Goal: Task Accomplishment & Management: Complete application form

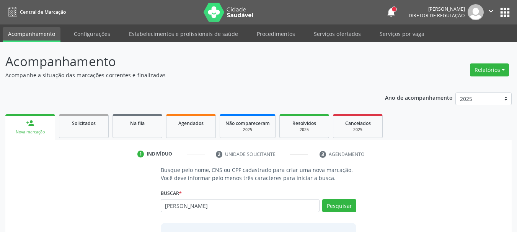
type input "[PERSON_NAME]"
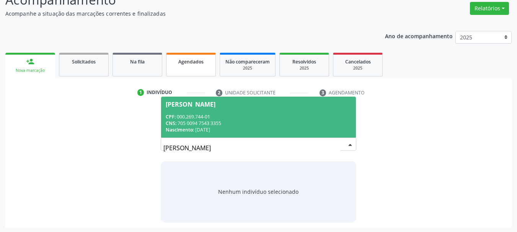
scroll to position [63, 0]
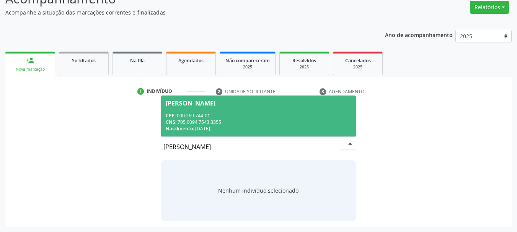
click at [211, 121] on div "CNS: 705 0094 7543 3355" at bounding box center [259, 122] width 186 height 7
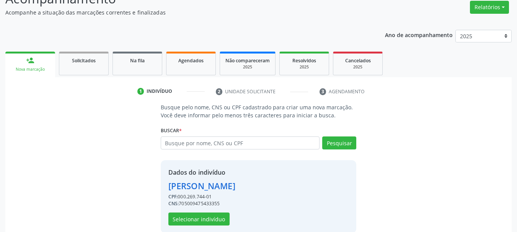
click at [212, 209] on div "Dados do indivíduo [PERSON_NAME] CPF: 000.269.744-01 CNS: 705009475433355 Selec…" at bounding box center [201, 197] width 67 height 58
click at [212, 205] on div "CNS: 705009475433355" at bounding box center [201, 204] width 67 height 7
copy div "705009475433355"
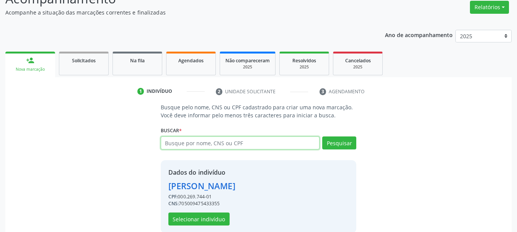
click at [202, 140] on input "text" at bounding box center [240, 143] width 159 height 13
type input "702505357658133"
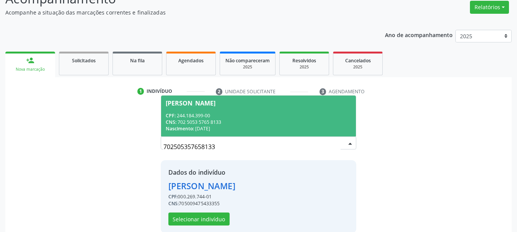
click at [263, 124] on div "CNS: 702 5053 5765 8133" at bounding box center [259, 122] width 186 height 7
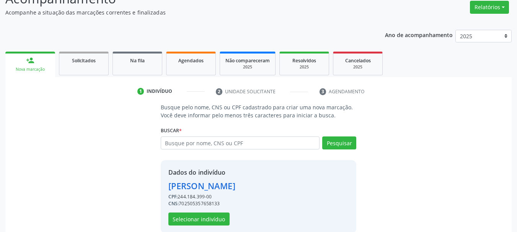
scroll to position [75, 0]
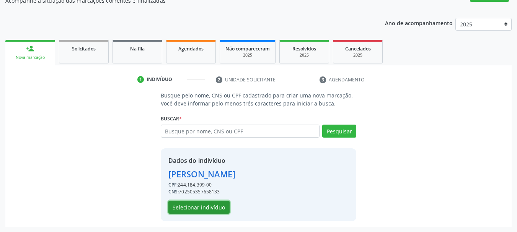
click at [187, 210] on button "Selecionar indivíduo" at bounding box center [198, 207] width 61 height 13
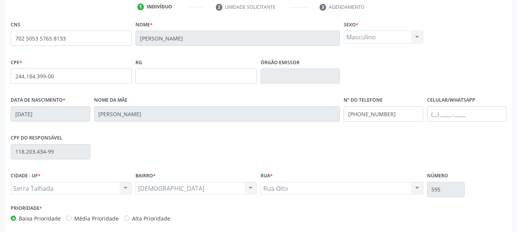
scroll to position [183, 0]
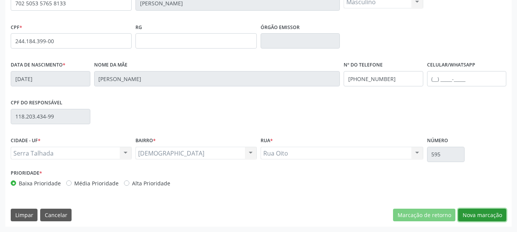
click at [475, 216] on button "Nova marcação" at bounding box center [482, 215] width 48 height 13
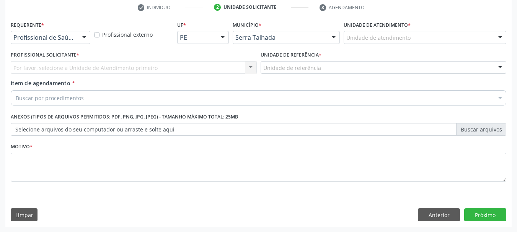
scroll to position [147, 0]
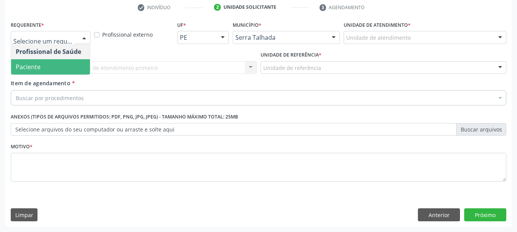
click at [33, 70] on span "Paciente" at bounding box center [28, 67] width 25 height 8
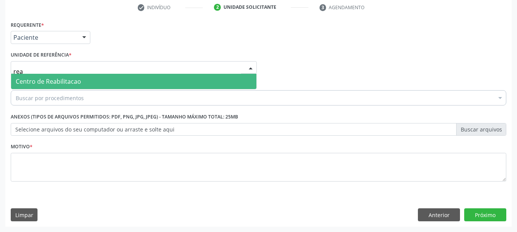
type input "reab"
click at [28, 81] on span "Centro de Reabilitacao" at bounding box center [48, 81] width 65 height 8
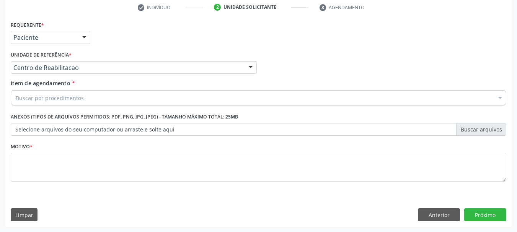
click at [29, 93] on div "Buscar por procedimentos" at bounding box center [259, 97] width 496 height 15
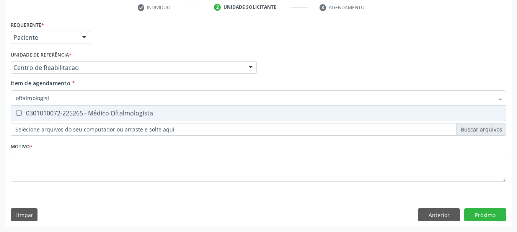
type input "oftalmologista"
click at [37, 111] on div "0301010072-225265 - Médico Oftalmologista" at bounding box center [259, 113] width 486 height 6
checkbox Oftalmologista "true"
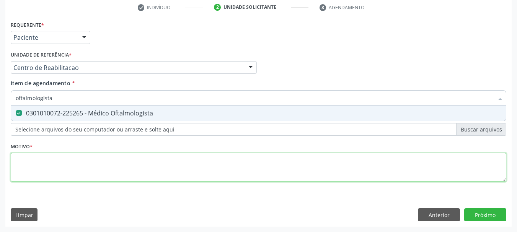
click at [32, 164] on div "Requerente * Paciente Profissional de Saúde Paciente Nenhum resultado encontrad…" at bounding box center [259, 105] width 496 height 173
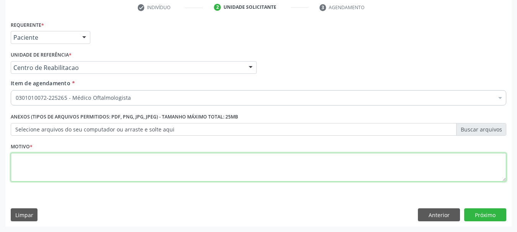
click at [110, 164] on textarea at bounding box center [259, 167] width 496 height 29
type textarea "s"
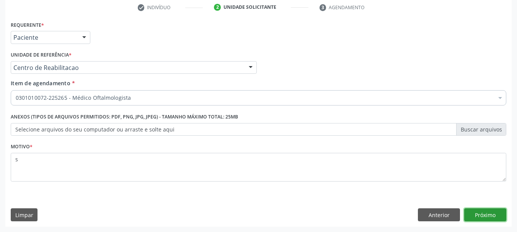
click at [486, 215] on button "Próximo" at bounding box center [485, 215] width 42 height 13
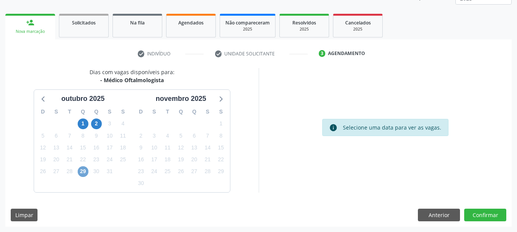
click at [83, 171] on span "29" at bounding box center [83, 171] width 11 height 11
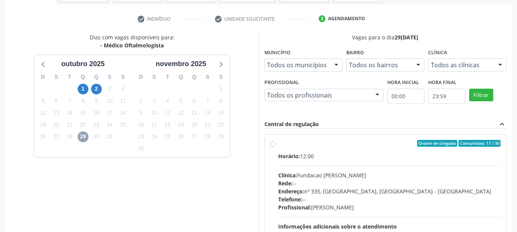
scroll to position [177, 0]
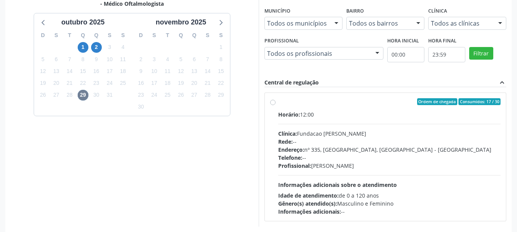
click at [327, 150] on div "Endereço: [STREET_ADDRESS]" at bounding box center [389, 150] width 223 height 8
click at [276, 105] on input "Ordem de chegada Consumidos: 17 / 30 Horário: 12:00 Clínica: Fundacao [PERSON_N…" at bounding box center [272, 101] width 5 height 7
radio input "true"
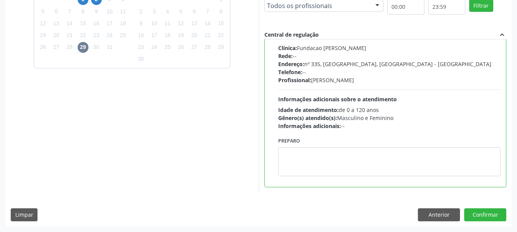
scroll to position [0, 0]
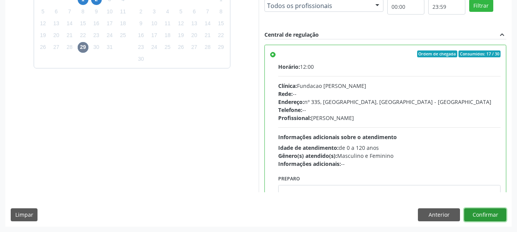
click at [485, 215] on button "Confirmar" at bounding box center [485, 215] width 42 height 13
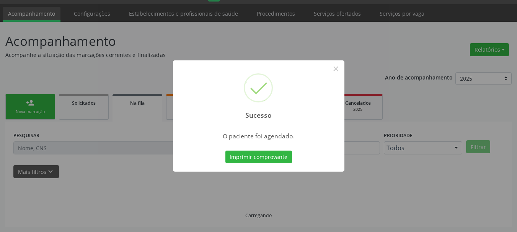
scroll to position [20, 0]
click at [232, 153] on button "Imprimir comprovante" at bounding box center [258, 157] width 67 height 13
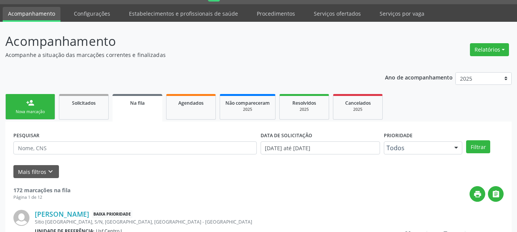
click at [45, 117] on link "person_add Nova marcação" at bounding box center [30, 107] width 50 height 26
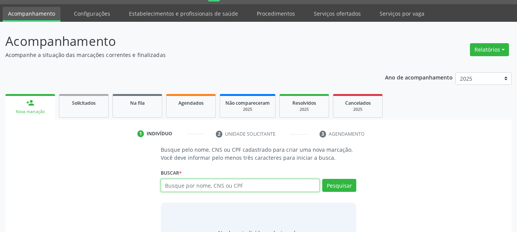
click at [236, 190] on input "text" at bounding box center [240, 185] width 159 height 13
type input "898006324157794"
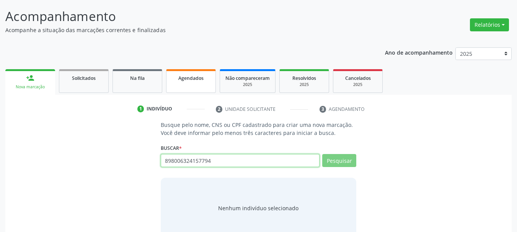
scroll to position [63, 0]
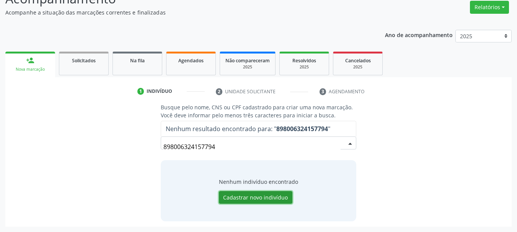
click at [243, 202] on button "Cadastrar novo indivíduo" at bounding box center [255, 197] width 73 height 13
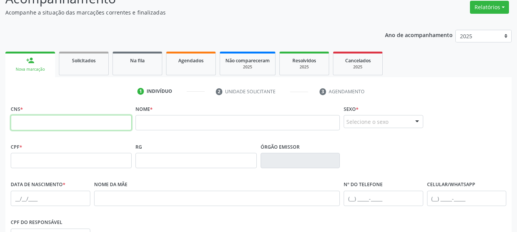
click at [49, 123] on input "text" at bounding box center [71, 122] width 121 height 15
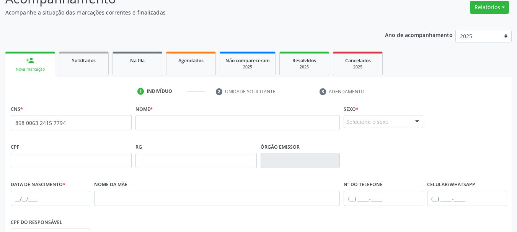
type input "898 0063 2415 7794"
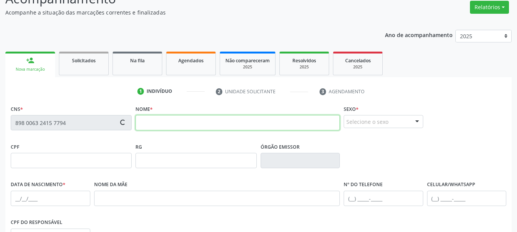
click at [145, 127] on input "text" at bounding box center [237, 122] width 204 height 15
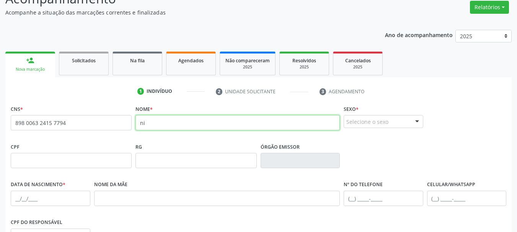
type input "n"
type input "[PERSON_NAME]"
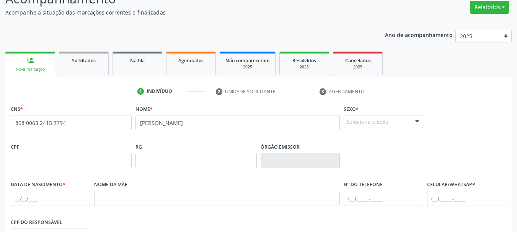
click at [377, 126] on div "Selecione o sexo" at bounding box center [384, 121] width 80 height 13
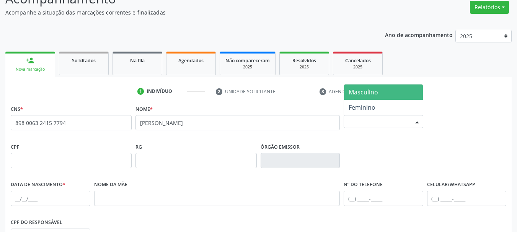
click at [361, 87] on span "Masculino" at bounding box center [383, 92] width 79 height 15
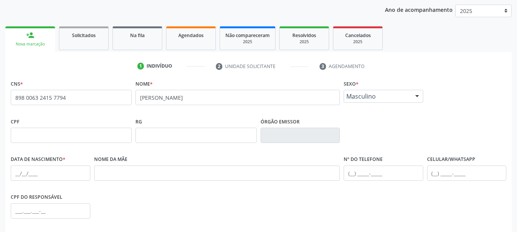
scroll to position [178, 0]
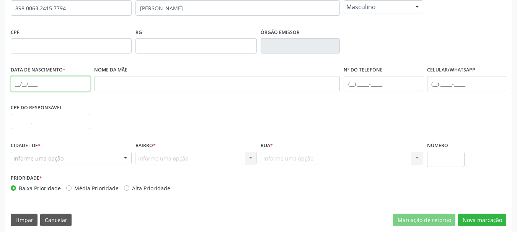
click at [16, 82] on input "text" at bounding box center [51, 83] width 80 height 15
type input "[DATE]"
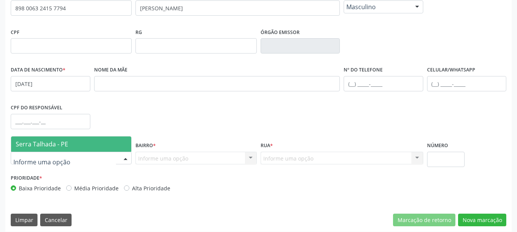
click at [50, 149] on span "Serra Talhada - PE" at bounding box center [71, 144] width 120 height 15
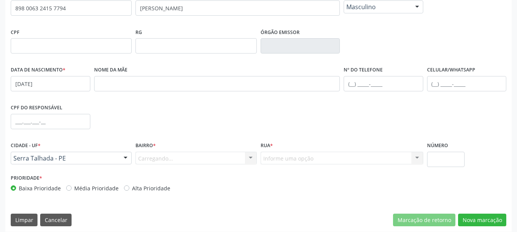
click at [147, 157] on div "Carregando... Nenhum resultado encontrado para: " " Nenhuma opção encontrada. D…" at bounding box center [195, 158] width 121 height 13
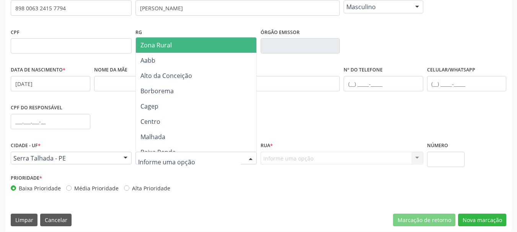
click at [155, 46] on span "Zona Rural" at bounding box center [155, 45] width 31 height 8
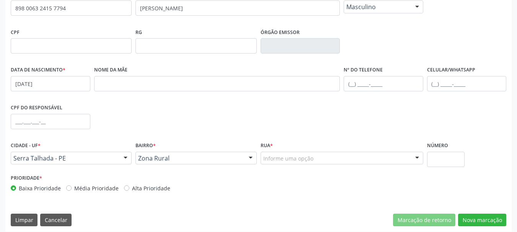
click at [287, 167] on div "Rua * Informe uma opção Faz. [GEOGRAPHIC_DATA]. Granja Faz. Salgadinho Faz. Ald…" at bounding box center [342, 156] width 166 height 33
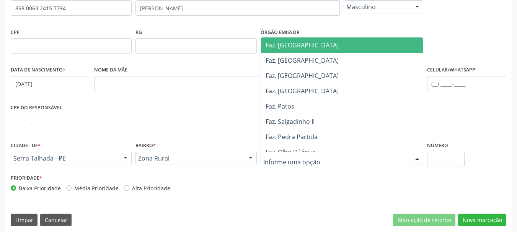
click at [287, 163] on div at bounding box center [342, 158] width 163 height 13
type input "Z"
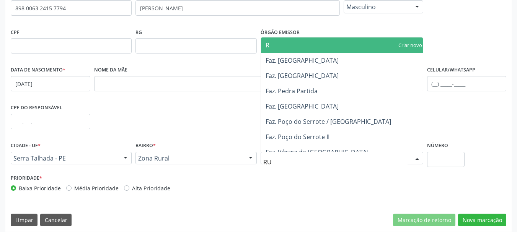
type input "RUR"
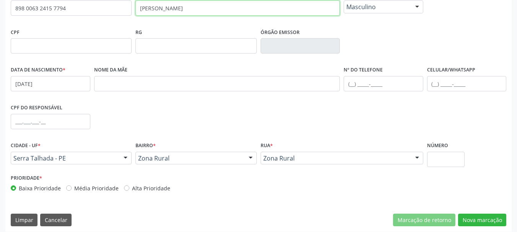
click at [167, 9] on input "[PERSON_NAME]" at bounding box center [237, 7] width 204 height 15
type input "[PERSON_NAME]"
click at [480, 217] on button "Nova marcação" at bounding box center [482, 220] width 48 height 13
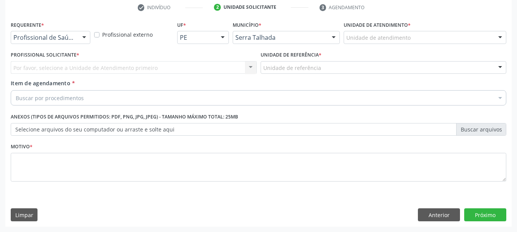
click at [47, 43] on div "Profissional de Saúde" at bounding box center [51, 37] width 80 height 13
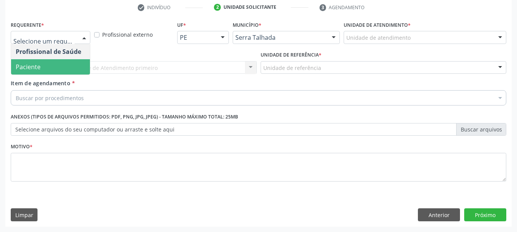
click at [46, 67] on span "Paciente" at bounding box center [50, 66] width 79 height 15
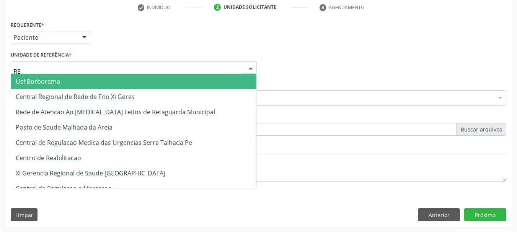
type input "REA"
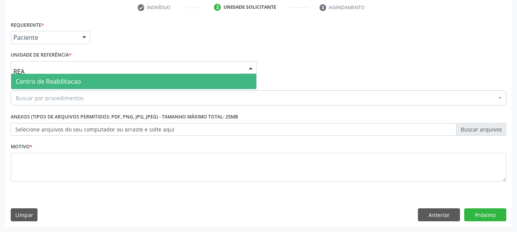
click at [47, 82] on span "Centro de Reabilitacao" at bounding box center [48, 81] width 65 height 8
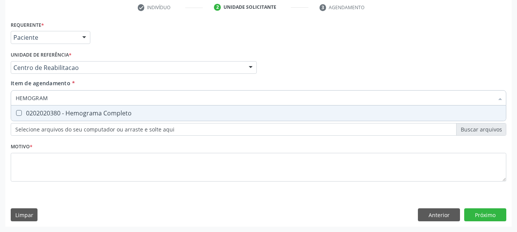
type input "HEMOGRAMA"
click at [42, 118] on span "0202020380 - Hemograma Completo" at bounding box center [258, 113] width 495 height 15
checkbox Completo "true"
click at [71, 96] on input "HEMOGRAMA" at bounding box center [255, 97] width 478 height 15
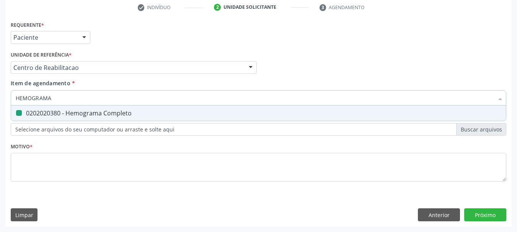
type input "G"
checkbox Completo "false"
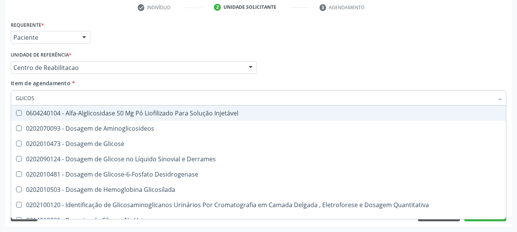
type input "GLICOSE"
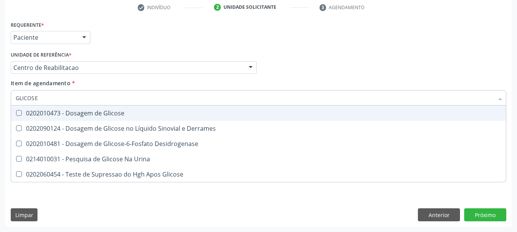
click at [86, 111] on div "0202010473 - Dosagem de Glicose" at bounding box center [259, 113] width 486 height 6
checkbox Glicose "true"
click at [57, 101] on input "GLICOSE" at bounding box center [255, 97] width 478 height 15
checkbox Glicose "false"
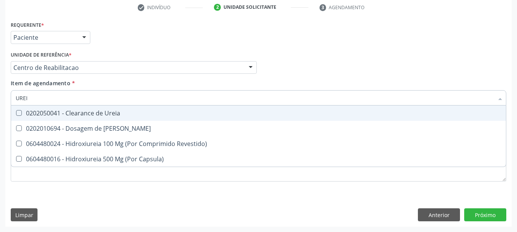
type input "UREIA"
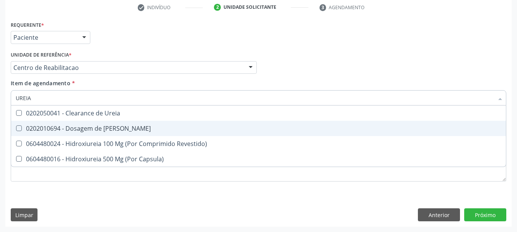
click at [69, 131] on div "0202010694 - Dosagem de [PERSON_NAME]" at bounding box center [259, 129] width 486 height 6
checkbox Ureia "true"
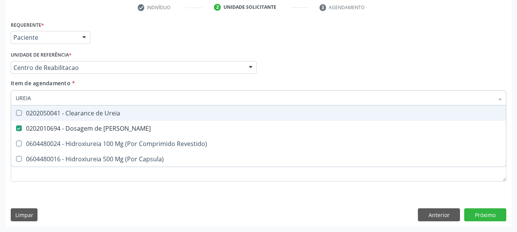
click at [52, 101] on input "UREIA" at bounding box center [255, 97] width 478 height 15
type input "C"
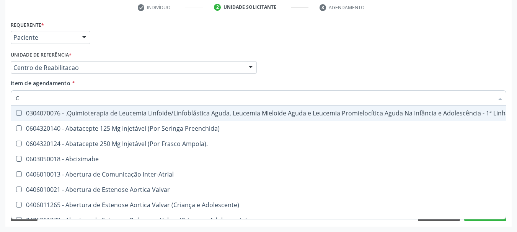
checkbox Preenchida\) "false"
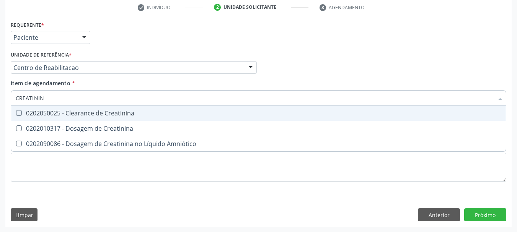
type input "CREATININA"
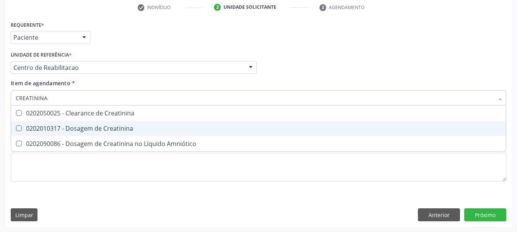
click at [74, 126] on div "0202010317 - Dosagem de Creatinina" at bounding box center [259, 129] width 486 height 6
checkbox Creatinina "true"
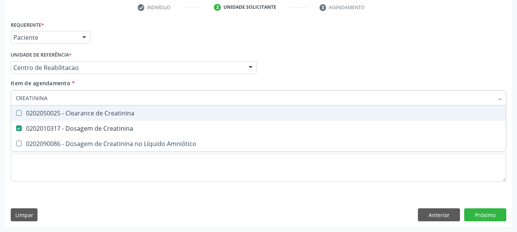
click at [70, 102] on input "CREATININA" at bounding box center [255, 97] width 478 height 15
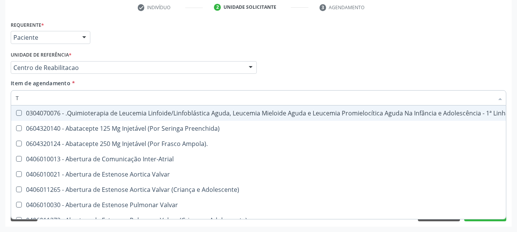
type input "T4"
checkbox Preenchida\) "false"
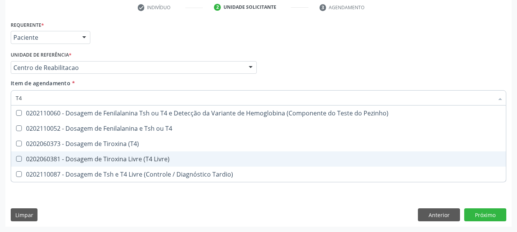
click at [119, 158] on div "0202060381 - Dosagem de Tiroxina Livre (T4 Livre)" at bounding box center [259, 159] width 486 height 6
checkbox Livre\) "true"
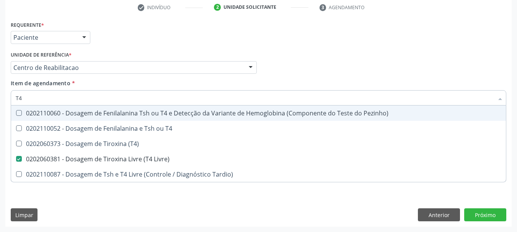
click at [56, 91] on input "T4" at bounding box center [255, 97] width 478 height 15
type input "T"
checkbox Livre\) "false"
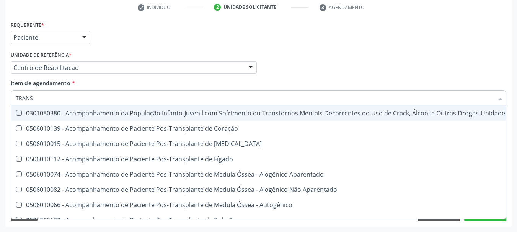
type input "TRANSA"
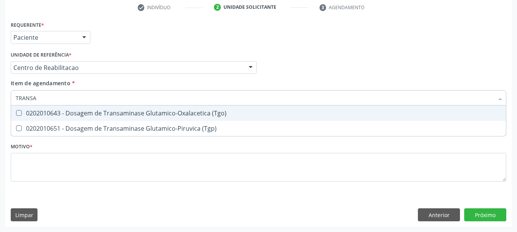
click at [66, 109] on span "0202010643 - Dosagem de Transaminase Glutamico-Oxalacetica (Tgo)" at bounding box center [258, 113] width 495 height 15
checkbox \(Tgo\) "true"
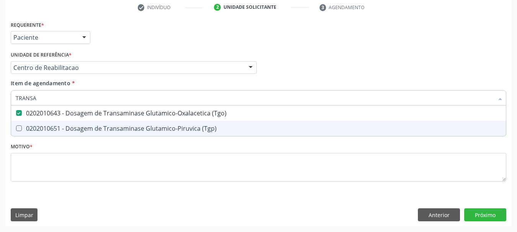
click at [66, 130] on div "0202010651 - Dosagem de Transaminase Glutamico-Piruvica (Tgp)" at bounding box center [259, 129] width 486 height 6
checkbox \(Tgp\) "true"
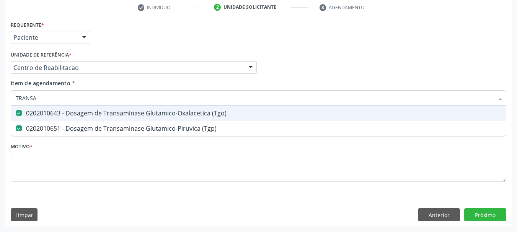
click at [46, 99] on input "TRANSA" at bounding box center [255, 97] width 478 height 15
type input "T"
checkbox \(Tgo\) "false"
checkbox \(Tgp\) "false"
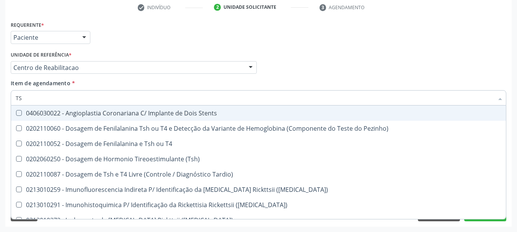
type input "TSH"
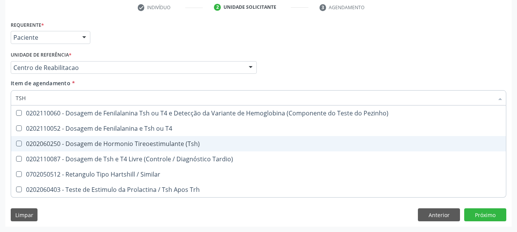
click at [69, 147] on div "0202060250 - Dosagem de Hormonio Tireoestimulante (Tsh)" at bounding box center [259, 144] width 486 height 6
checkbox \(Tsh\) "true"
type input "TS"
checkbox \(Tsh\) "false"
checkbox Tardio\) "true"
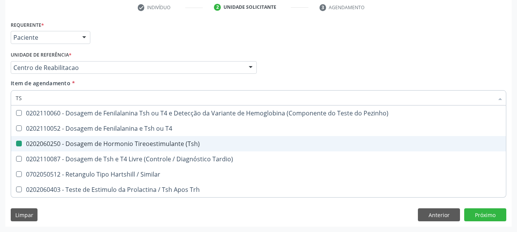
type input "T"
checkbox Tardio\) "false"
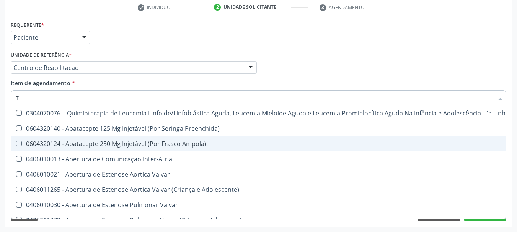
type input "T4"
checkbox Inter-Atrial "true"
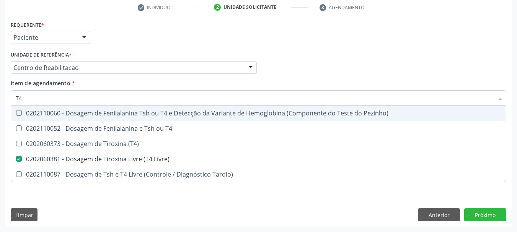
click at [200, 47] on div "Requerente * Paciente Profissional de Saúde Paciente Nenhum resultado encontrad…" at bounding box center [258, 34] width 499 height 30
checkbox T4 "true"
checkbox \(T4\) "true"
checkbox Tardio\) "true"
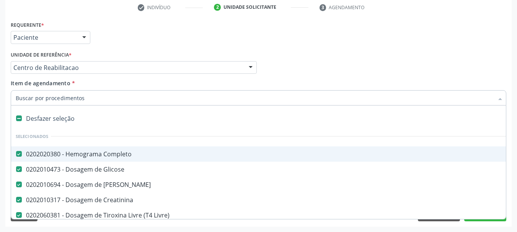
click at [142, 37] on div "Requerente * Paciente Profissional de Saúde Paciente Nenhum resultado encontrad…" at bounding box center [258, 34] width 499 height 30
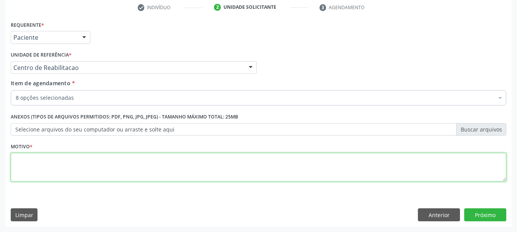
click at [84, 158] on textarea at bounding box center [259, 167] width 496 height 29
type textarea "A"
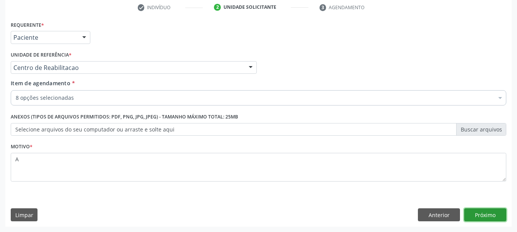
click at [476, 214] on button "Próximo" at bounding box center [485, 215] width 42 height 13
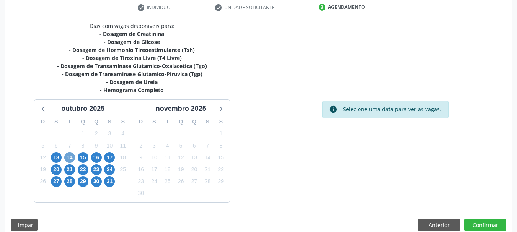
click at [66, 161] on span "14" at bounding box center [69, 157] width 11 height 11
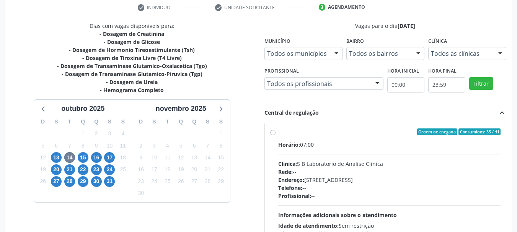
click at [321, 170] on div "Rede: --" at bounding box center [389, 172] width 223 height 8
click at [276, 135] on input "Ordem de chegada Consumidos: 35 / 41 Horário: 07:00 Clínica: S B Laboratorio de…" at bounding box center [272, 132] width 5 height 7
radio input "true"
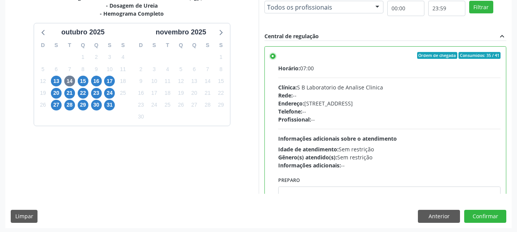
scroll to position [225, 0]
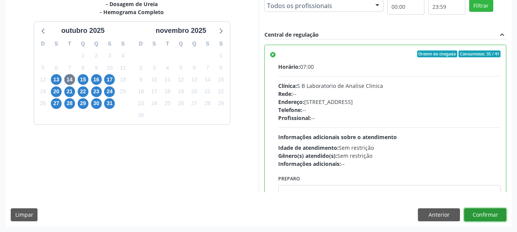
click at [497, 219] on button "Confirmar" at bounding box center [485, 215] width 42 height 13
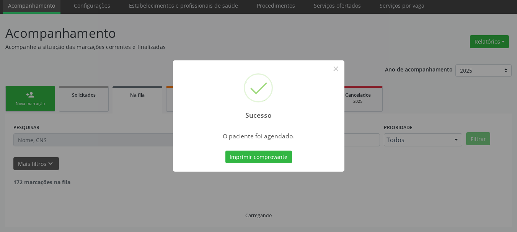
scroll to position [20, 0]
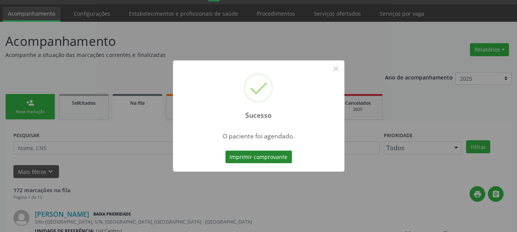
click at [273, 153] on button "Imprimir comprovante" at bounding box center [258, 157] width 67 height 13
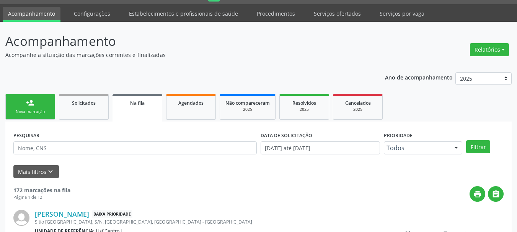
click at [44, 111] on div "Nova marcação" at bounding box center [30, 112] width 38 height 6
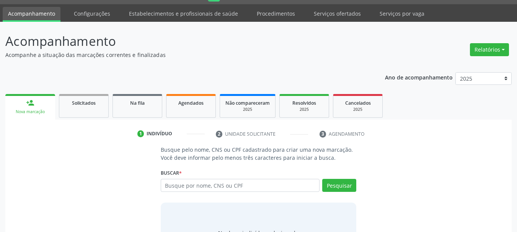
scroll to position [63, 0]
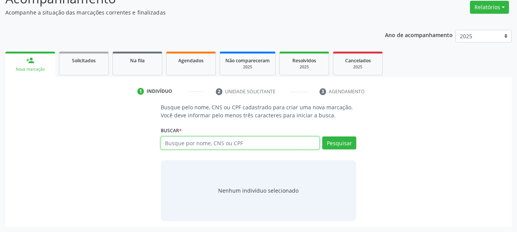
click at [187, 140] on input "text" at bounding box center [240, 143] width 159 height 13
type input "NEUSA [PERSON_NAME]"
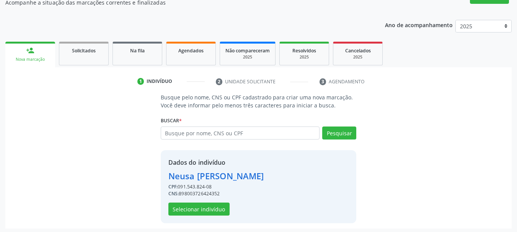
scroll to position [75, 0]
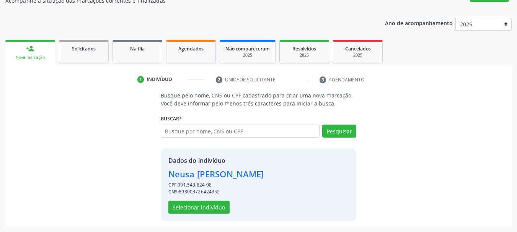
click at [188, 199] on div "Dados do indivíduo [PERSON_NAME] CPF: 091.543.824-08 CNS: 898003726424352 Selec…" at bounding box center [216, 185] width 96 height 58
click at [188, 204] on button "Selecionar indivíduo" at bounding box center [198, 207] width 61 height 13
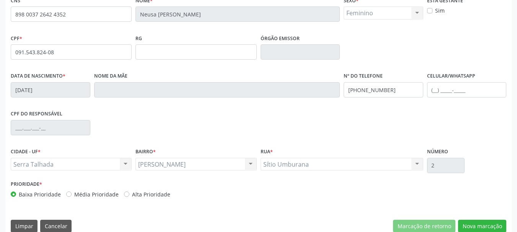
scroll to position [183, 0]
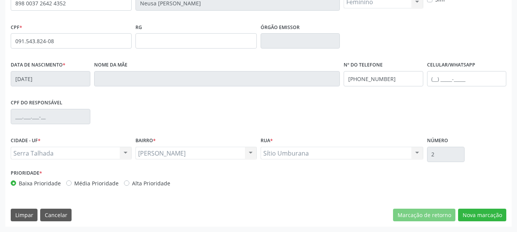
click at [486, 203] on div "CNS 898 0037 2642 4352 [GEOGRAPHIC_DATA] * [PERSON_NAME] * Feminino Masculino F…" at bounding box center [258, 105] width 506 height 243
click at [488, 216] on button "Nova marcação" at bounding box center [482, 215] width 48 height 13
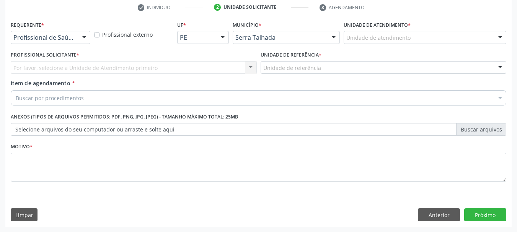
scroll to position [147, 0]
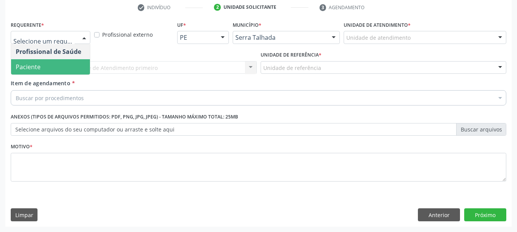
click at [63, 66] on span "Paciente" at bounding box center [50, 66] width 79 height 15
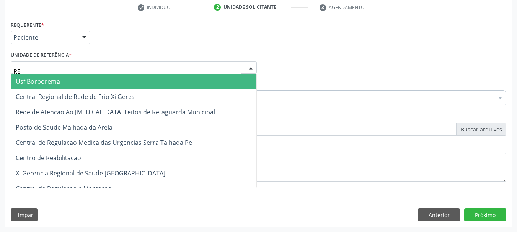
type input "REA"
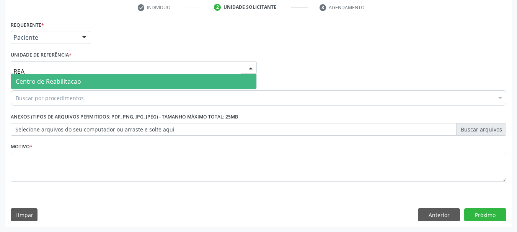
click at [64, 83] on span "Centro de Reabilitacao" at bounding box center [48, 81] width 65 height 8
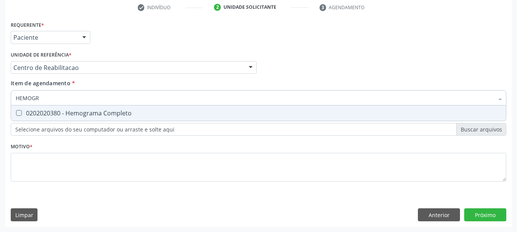
type input "HEMOGRA"
click at [66, 110] on div "0202020380 - Hemograma Completo" at bounding box center [259, 113] width 486 height 6
checkbox Completo "true"
click at [60, 96] on input "HEMOGRA" at bounding box center [255, 97] width 478 height 15
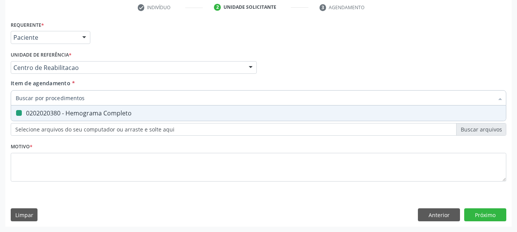
checkbox Completo "false"
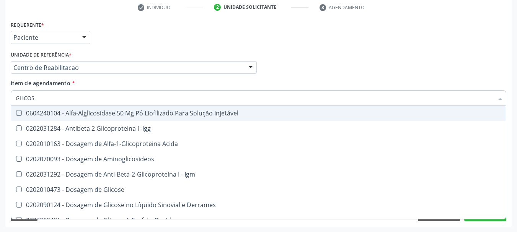
type input "GLICOSE"
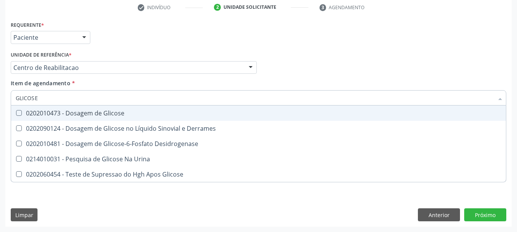
click at [58, 113] on div "0202010473 - Dosagem de Glicose" at bounding box center [259, 113] width 486 height 6
checkbox Glicose "true"
click at [59, 94] on input "GLICOSE" at bounding box center [255, 97] width 478 height 15
type input "G"
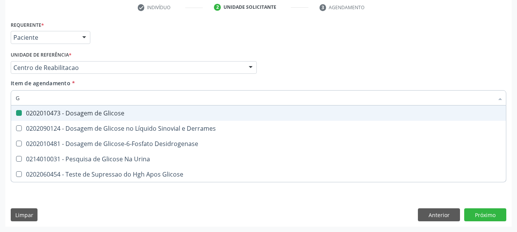
checkbox Glicose "false"
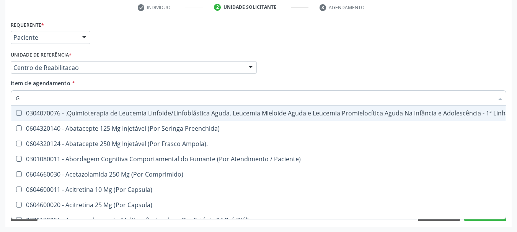
type input "GL"
checkbox Oftalmológica "true"
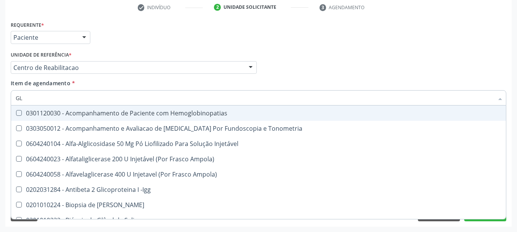
type input "GLI"
checkbox \(Confirmatorio\) "true"
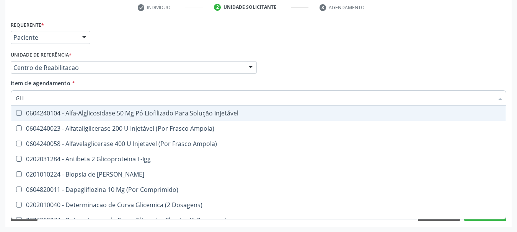
type input "GLIC"
checkbox Aminoglicosideos "true"
checkbox Glicose "false"
type input "GLICO"
checkbox Comprimido\) "true"
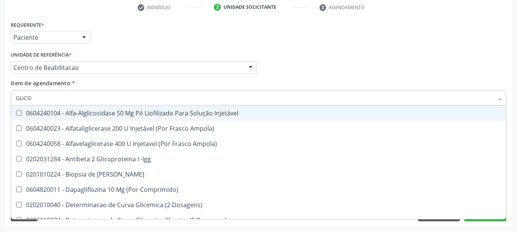
checkbox Aminoglicosideos "false"
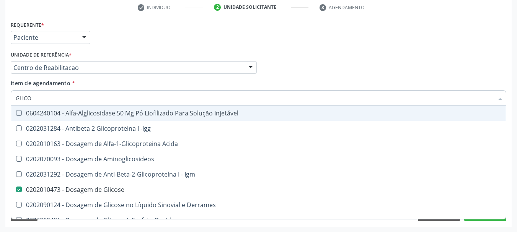
type input "GLICOS"
checkbox Acida "true"
checkbox Glicose "false"
type input "GLICOSI"
checkbox Acida "false"
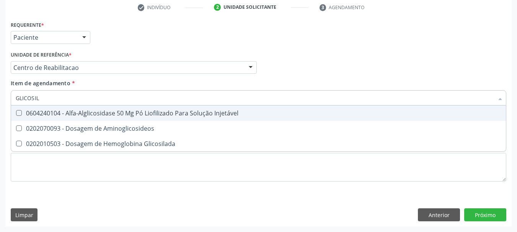
type input "GLICOSILA"
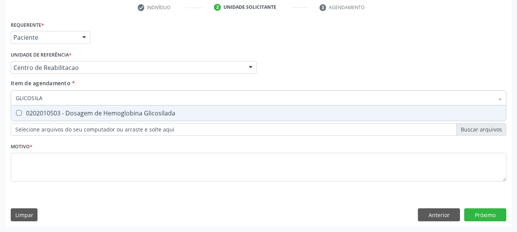
click at [59, 116] on div "0202010503 - Dosagem de Hemoglobina Glicosilada" at bounding box center [259, 113] width 486 height 6
checkbox Glicosilada "true"
click at [52, 96] on input "GLICOSILA" at bounding box center [255, 97] width 478 height 15
type input "COLE"
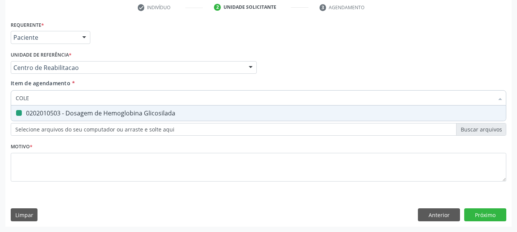
checkbox Glicosilada "false"
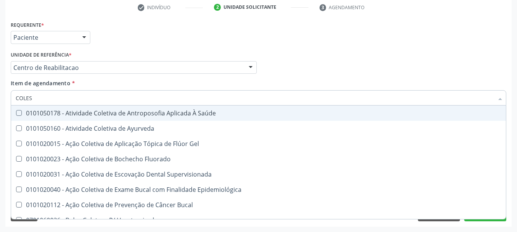
type input "COLEST"
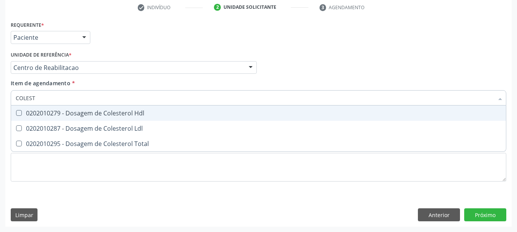
click at [82, 110] on div "0202010279 - Dosagem de Colesterol Hdl" at bounding box center [259, 113] width 486 height 6
checkbox Hdl "true"
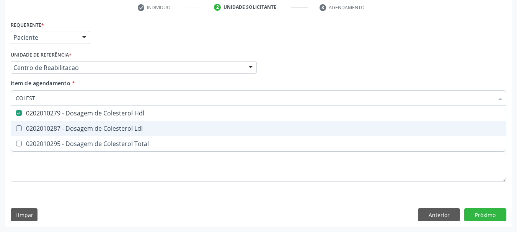
click at [76, 128] on div "0202010287 - Dosagem de Colesterol Ldl" at bounding box center [259, 129] width 486 height 6
checkbox Ldl "true"
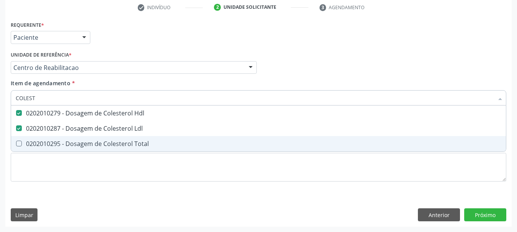
click at [74, 142] on div "0202010295 - Dosagem de Colesterol Total" at bounding box center [259, 144] width 486 height 6
checkbox Total "true"
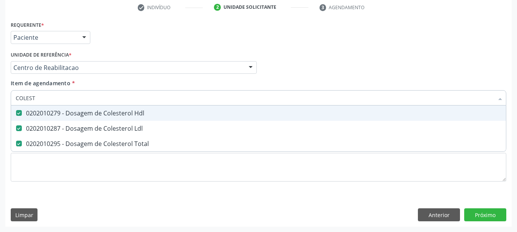
click at [47, 103] on input "COLEST" at bounding box center [255, 97] width 478 height 15
type input "T"
checkbox Hdl "false"
checkbox Ldl "false"
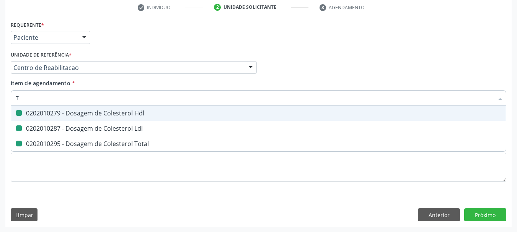
checkbox Total "false"
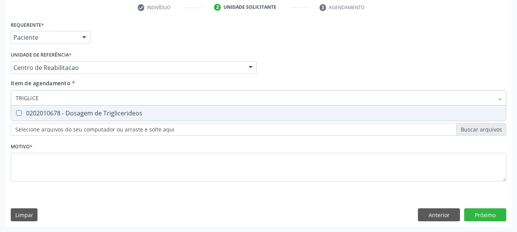
type input "TRIGLICER"
click at [52, 120] on span "0202010678 - Dosagem de Triglicerideos" at bounding box center [258, 113] width 495 height 15
checkbox Triglicerideos "true"
click at [51, 98] on input "TRIGLICER" at bounding box center [255, 97] width 478 height 15
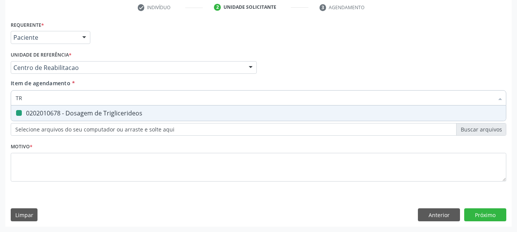
type input "TRA"
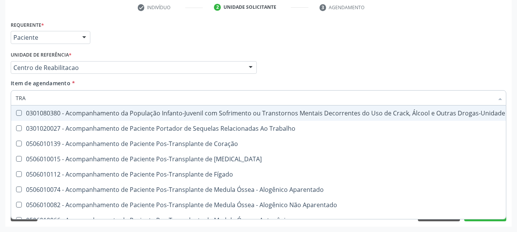
checkbox \(Uai\)\ "false"
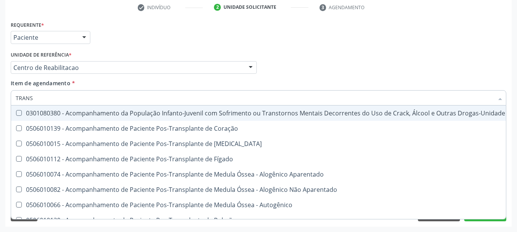
type input "TRANSA"
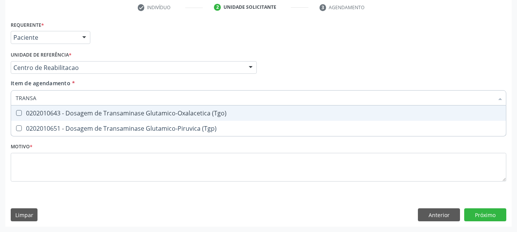
click at [51, 112] on div "0202010643 - Dosagem de Transaminase Glutamico-Oxalacetica (Tgo)" at bounding box center [259, 113] width 486 height 6
checkbox \(Tgo\) "true"
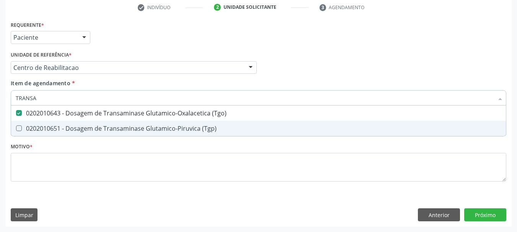
click at [51, 131] on div "0202010651 - Dosagem de Transaminase Glutamico-Piruvica (Tgp)" at bounding box center [259, 129] width 486 height 6
checkbox \(Tgp\) "true"
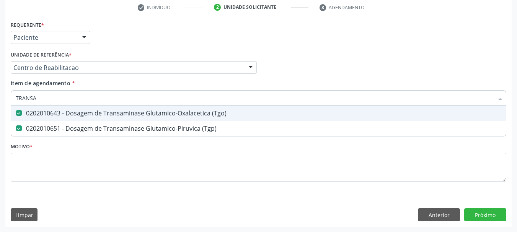
click at [44, 99] on input "TRANSA" at bounding box center [255, 97] width 478 height 15
type input "C"
checkbox \(Tgo\) "false"
checkbox \(Tgp\) "false"
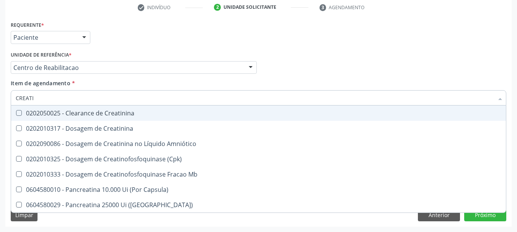
type input "CREATIN"
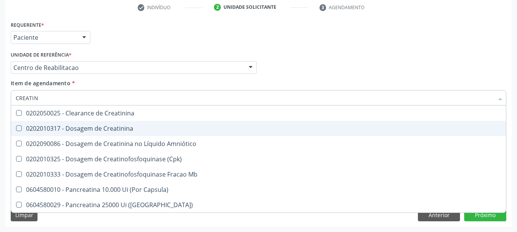
click at [89, 133] on span "0202010317 - Dosagem de Creatinina" at bounding box center [258, 128] width 495 height 15
checkbox Creatinina "true"
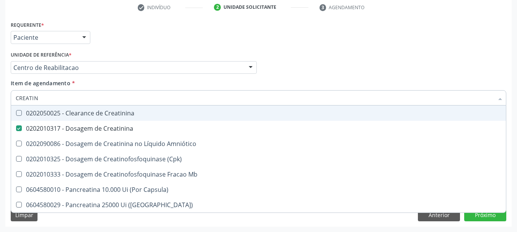
click at [62, 97] on input "CREATIN" at bounding box center [255, 97] width 478 height 15
type input "T"
checkbox Creatinina "false"
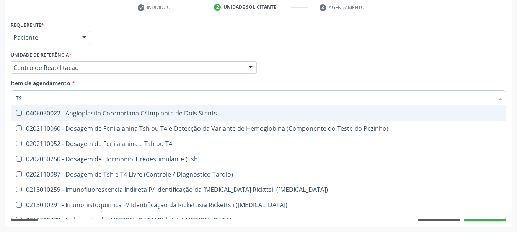
type input "TSH"
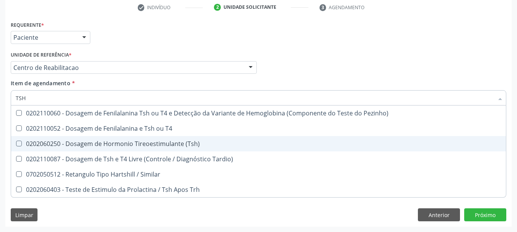
click at [82, 146] on div "0202060250 - Dosagem de Hormonio Tireoestimulante (Tsh)" at bounding box center [259, 144] width 486 height 6
checkbox \(Tsh\) "true"
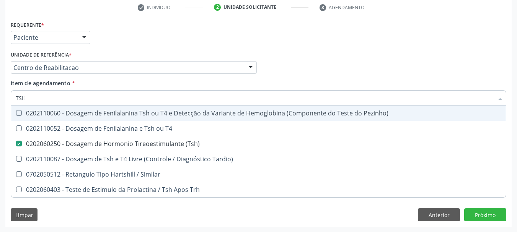
click at [46, 96] on input "TSH" at bounding box center [255, 97] width 478 height 15
type input "T4"
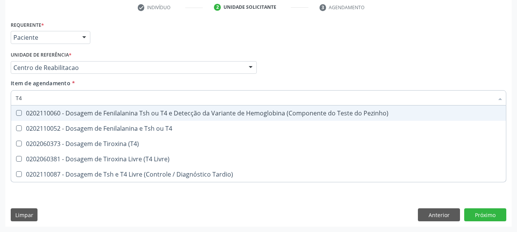
checkbox \(T4\) "false"
type input "T4 L"
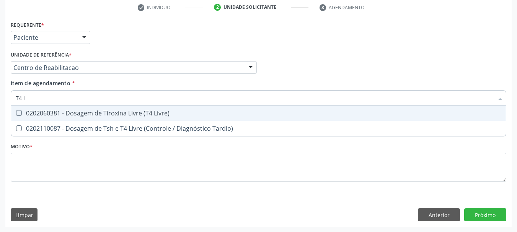
click at [47, 111] on div "0202060381 - Dosagem de Tiroxina Livre (T4 Livre)" at bounding box center [259, 113] width 486 height 6
checkbox Livre\) "true"
click at [44, 98] on input "T4 L" at bounding box center [255, 97] width 478 height 15
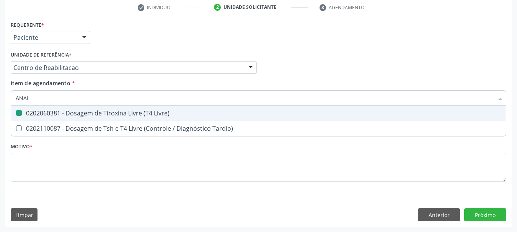
type input "ANALI"
checkbox Livre\) "false"
type input "ANALISE DE CA"
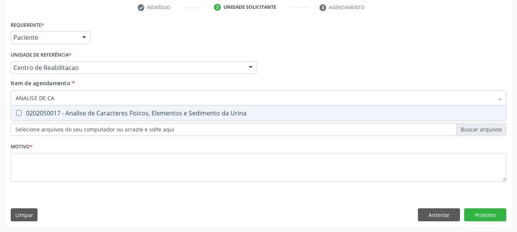
click at [52, 121] on span "0202050017 - Analise de Caracteres Fisicos, Elementos e Sedimento da Urina" at bounding box center [258, 113] width 495 height 15
checkbox Urina "true"
click at [49, 99] on input "ANALISE DE CA" at bounding box center [255, 97] width 478 height 15
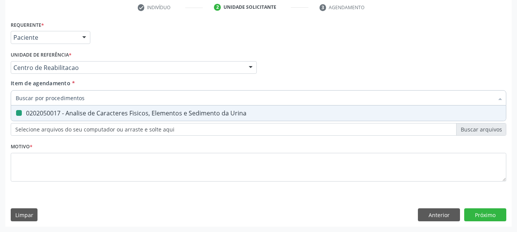
checkbox Urina "false"
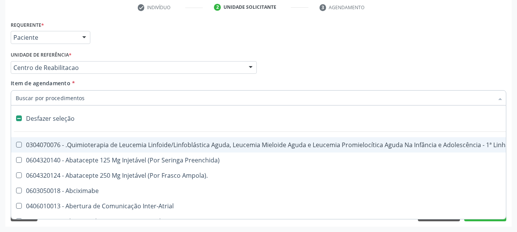
click at [269, 61] on div "Profissional Solicitante Por favor, selecione a Unidade de Atendimento primeiro…" at bounding box center [258, 64] width 499 height 30
checkbox Preenchida\) "true"
checkbox Ampola\)\ "true"
checkbox Abciximabe "true"
checkbox Inter-Atrial "true"
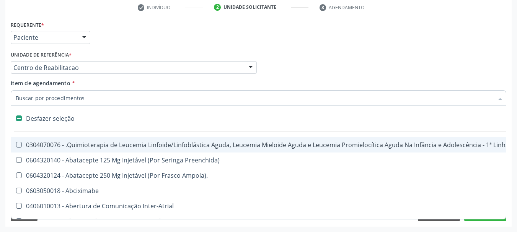
checkbox Valvar "true"
checkbox Adolescente\) "true"
checkbox Valvar "true"
checkbox Adolescente\) "true"
checkbox Paciente\) "true"
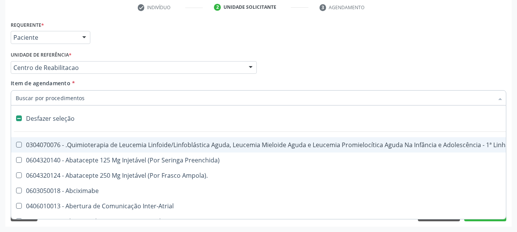
checkbox Dente\) "true"
checkbox Comprimido\) "true"
checkbox \(Dornic\) "true"
checkbox Capsula\) "true"
checkbox Urina "false"
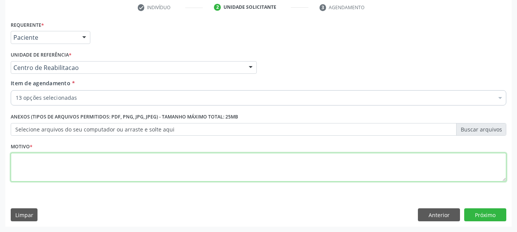
click at [113, 164] on textarea at bounding box center [259, 167] width 496 height 29
type textarea "S"
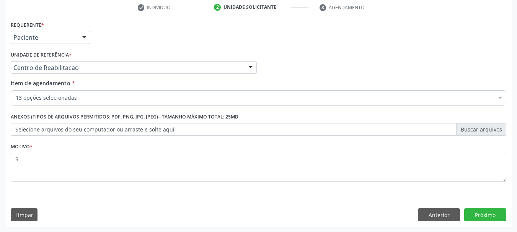
click at [467, 208] on div "Requerente * Paciente Profissional de Saúde Paciente Nenhum resultado encontrad…" at bounding box center [258, 123] width 506 height 208
click at [477, 218] on button "Próximo" at bounding box center [485, 215] width 42 height 13
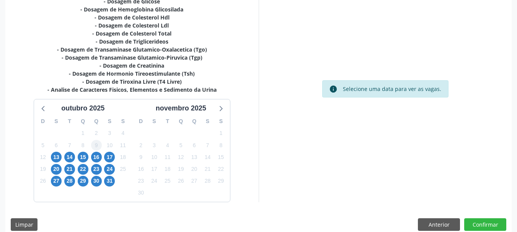
scroll to position [197, 0]
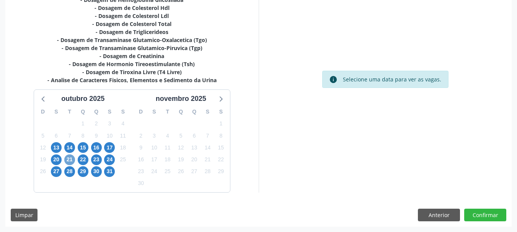
click at [73, 163] on span "21" at bounding box center [69, 160] width 11 height 11
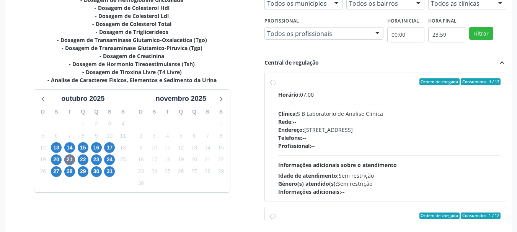
click at [311, 119] on div "Rede: --" at bounding box center [389, 122] width 223 height 8
click at [276, 85] on input "Ordem de chegada Consumidos: 4 / 12 Horário: 07:00 Clínica: S B Laboratorio de …" at bounding box center [272, 81] width 5 height 7
radio input "true"
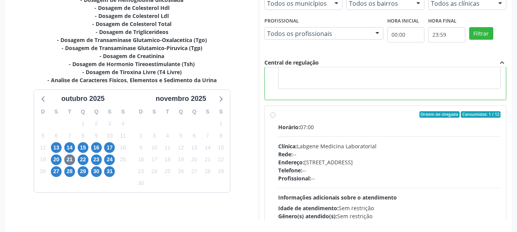
scroll to position [225, 0]
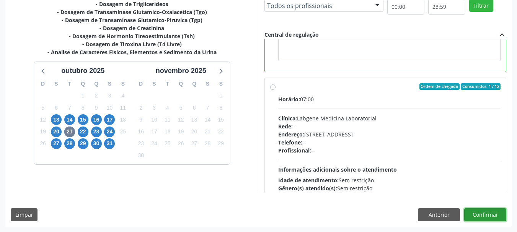
click at [492, 213] on button "Confirmar" at bounding box center [485, 215] width 42 height 13
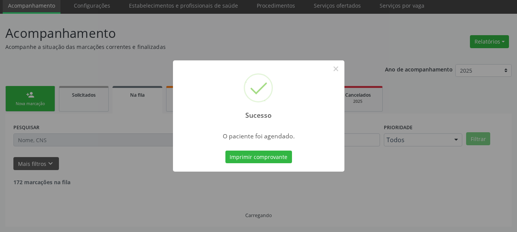
scroll to position [20, 0]
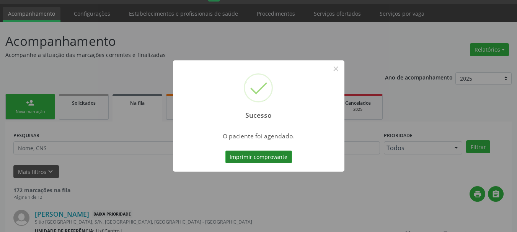
click at [246, 153] on button "Imprimir comprovante" at bounding box center [258, 157] width 67 height 13
